Goal: Information Seeking & Learning: Learn about a topic

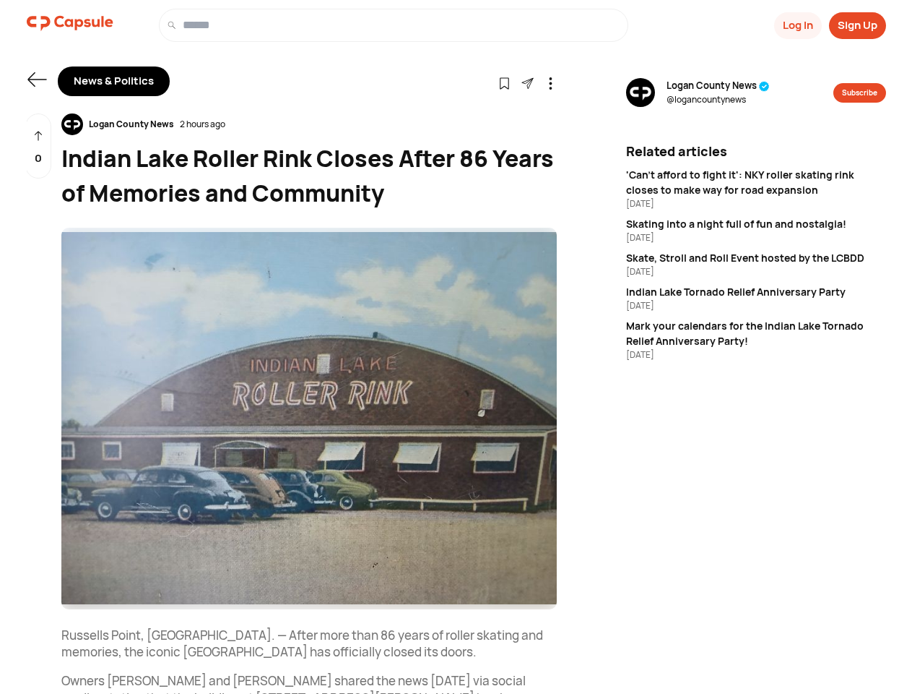
click at [797, 25] on button "Log In" at bounding box center [798, 25] width 48 height 27
click at [858, 25] on button "Sign Up" at bounding box center [857, 25] width 57 height 27
click at [37, 79] on icon at bounding box center [36, 79] width 19 height 14
click at [504, 82] on icon at bounding box center [505, 83] width 12 height 12
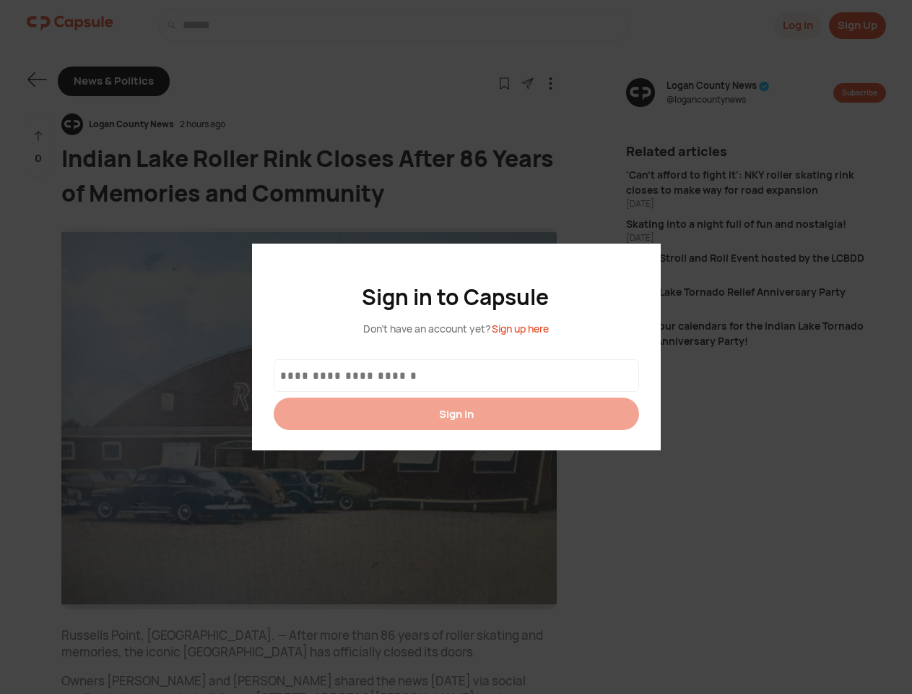
click at [527, 82] on div at bounding box center [456, 347] width 912 height 694
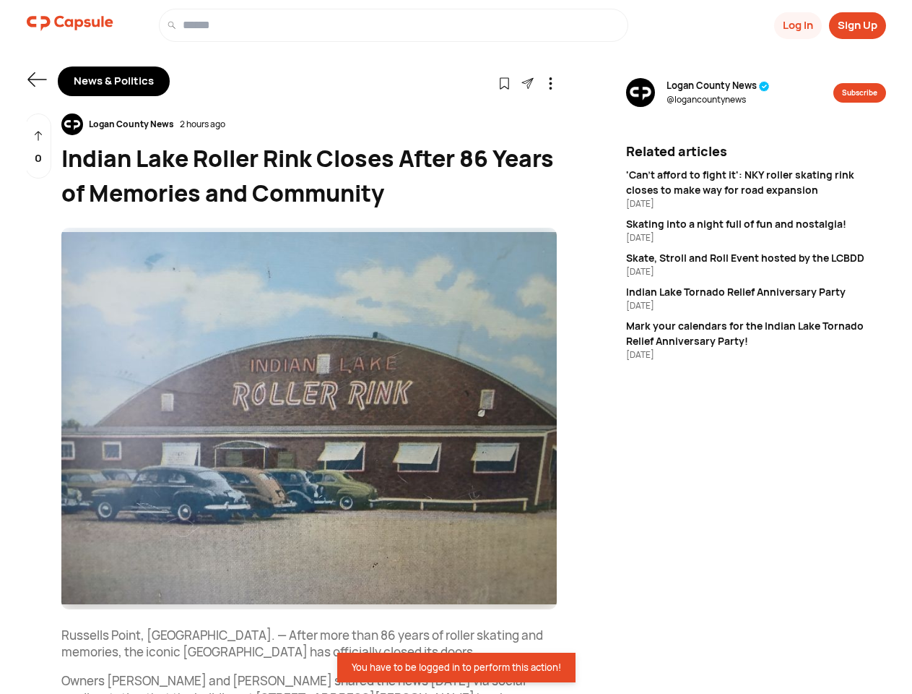
click at [551, 82] on icon at bounding box center [551, 83] width 12 height 12
click at [309, 124] on div "Logan County News 2 hours ago" at bounding box center [309, 124] width 496 height 22
click at [309, 418] on img at bounding box center [309, 418] width 496 height 381
click at [38, 146] on div "0" at bounding box center [38, 146] width 26 height 66
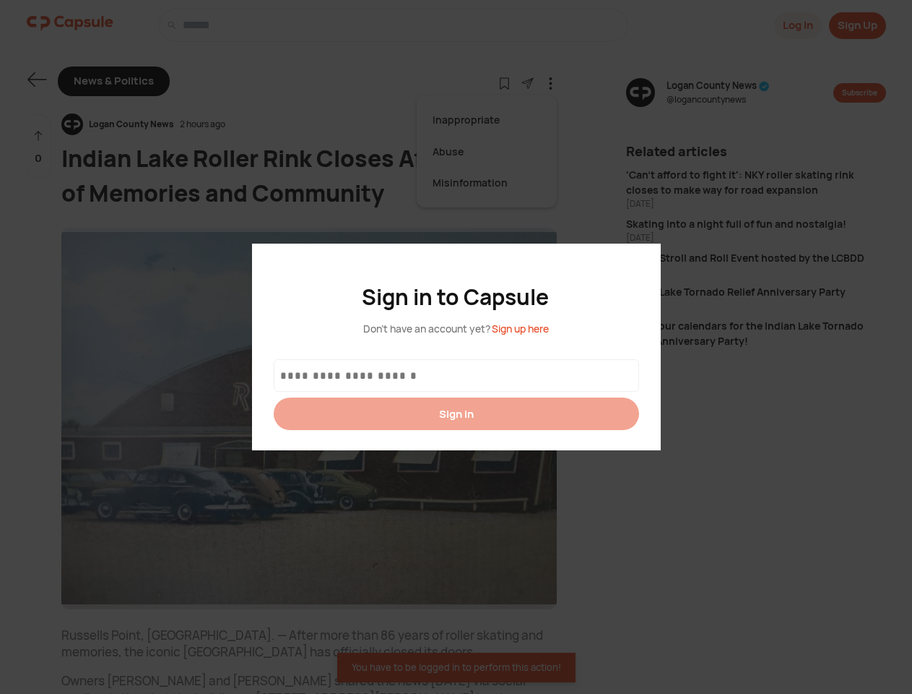
click at [718, 92] on div at bounding box center [456, 347] width 912 height 694
